Goal: Task Accomplishment & Management: Use online tool/utility

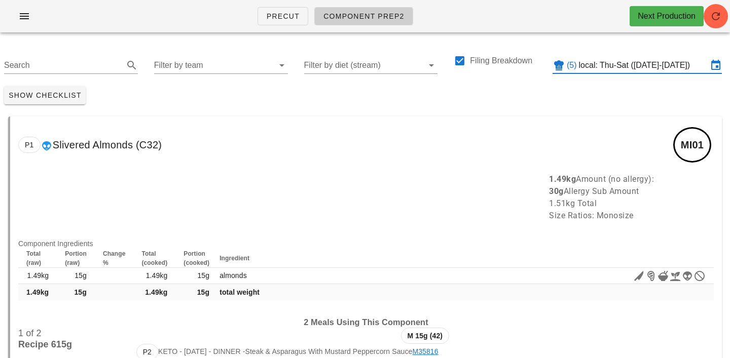
click at [611, 63] on input "local: Thu-Sat ([DATE]-[DATE])" at bounding box center [643, 65] width 129 height 16
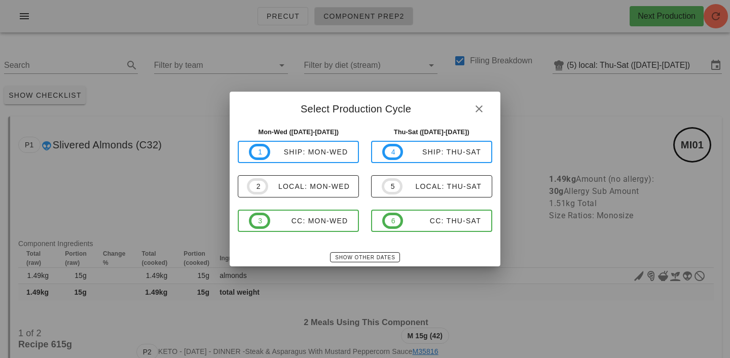
click at [426, 233] on div "Thu-Sat ([DATE]-[DATE]) 4 ship: Thu-Sat 5 local: Thu-Sat 6 CC: Thu-Sat" at bounding box center [431, 185] width 133 height 129
click at [422, 221] on div "CC: Thu-Sat" at bounding box center [442, 221] width 78 height 8
type input "CC: Thu-Sat ([DATE]-[DATE])"
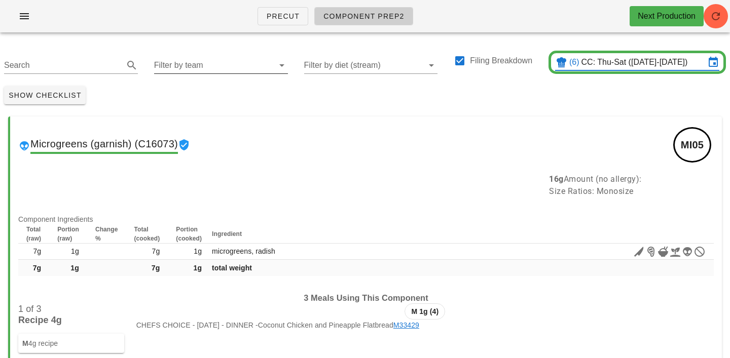
click at [177, 69] on input "Filter by team" at bounding box center [213, 65] width 118 height 16
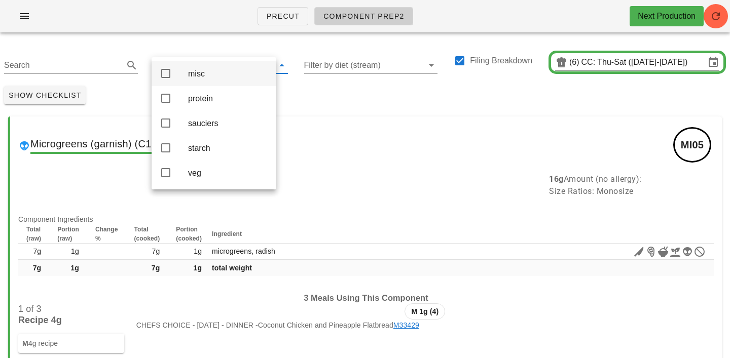
click at [193, 75] on div "misc" at bounding box center [228, 74] width 80 height 10
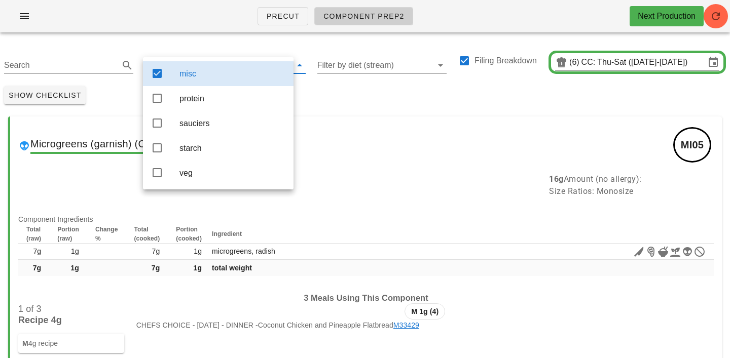
click at [381, 102] on div "Show Checklist" at bounding box center [365, 95] width 730 height 26
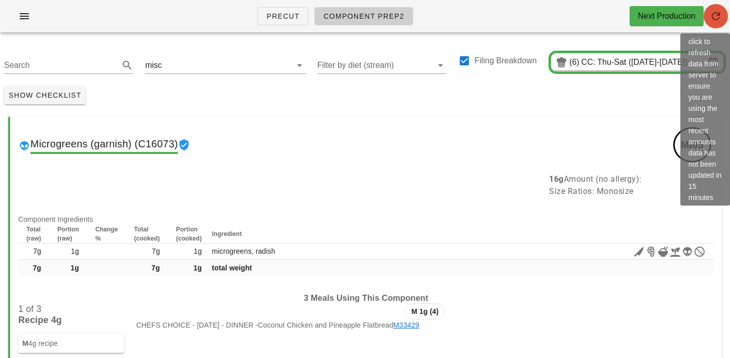
click at [716, 16] on icon "button" at bounding box center [716, 16] width 12 height 12
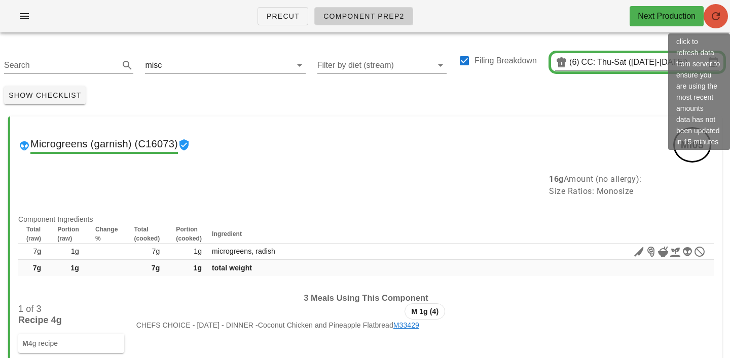
click at [713, 19] on icon "button" at bounding box center [716, 16] width 12 height 12
